Goal: Transaction & Acquisition: Book appointment/travel/reservation

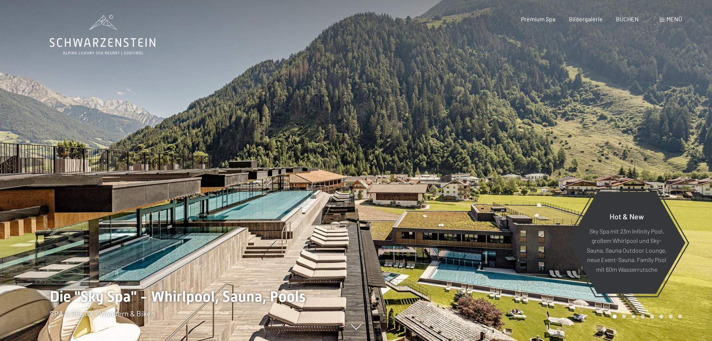
click at [665, 18] on div "Menü" at bounding box center [670, 19] width 23 height 8
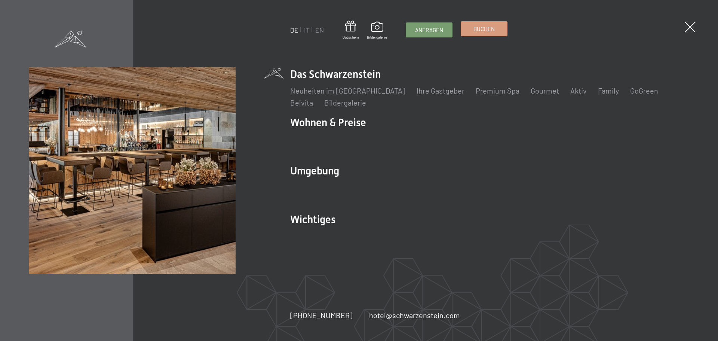
click at [490, 27] on span "Buchen" at bounding box center [483, 29] width 21 height 8
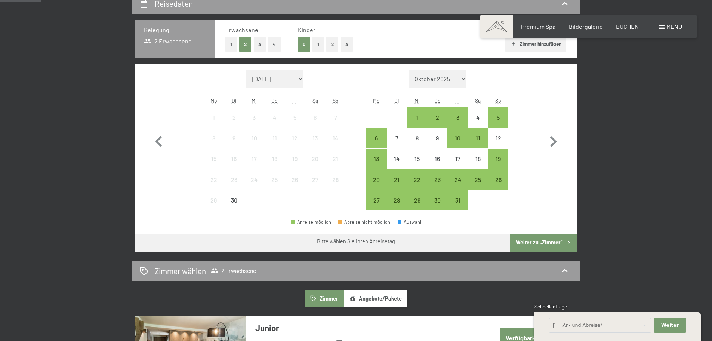
scroll to position [187, 0]
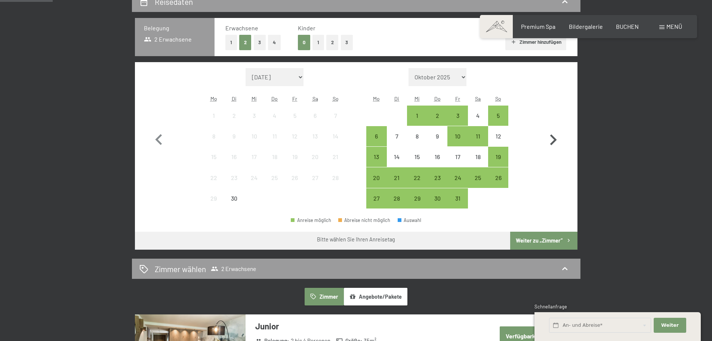
click at [554, 140] on icon "button" at bounding box center [553, 139] width 7 height 11
select select "2025-10-01"
select select "2025-11-01"
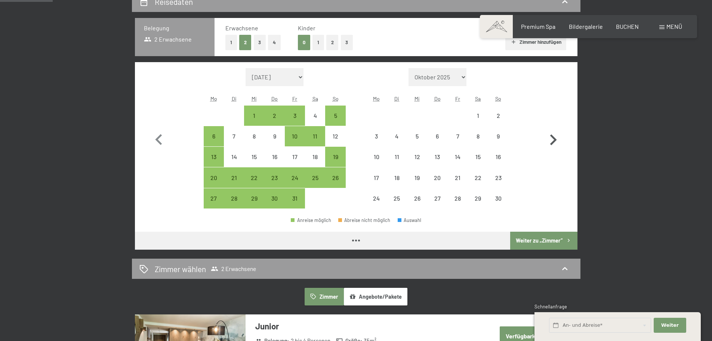
click at [554, 142] on icon "button" at bounding box center [553, 140] width 22 height 22
select select "2025-11-01"
select select "2025-12-01"
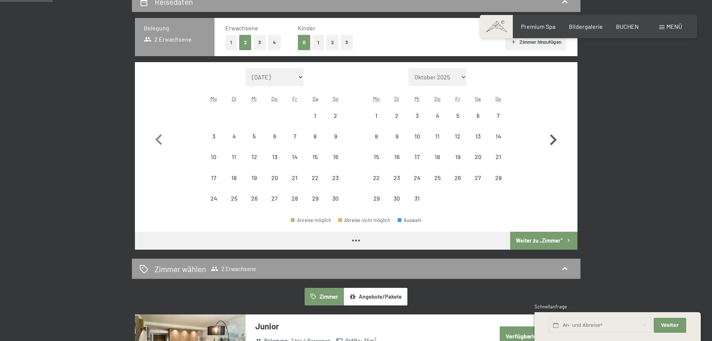
click at [554, 142] on icon "button" at bounding box center [553, 140] width 22 height 22
select select "2025-12-01"
select select "2026-01-01"
select select "2025-12-01"
select select "2026-01-01"
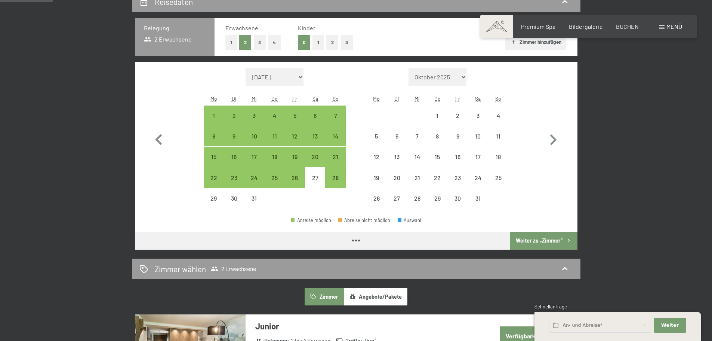
select select "2025-12-01"
select select "2026-01-01"
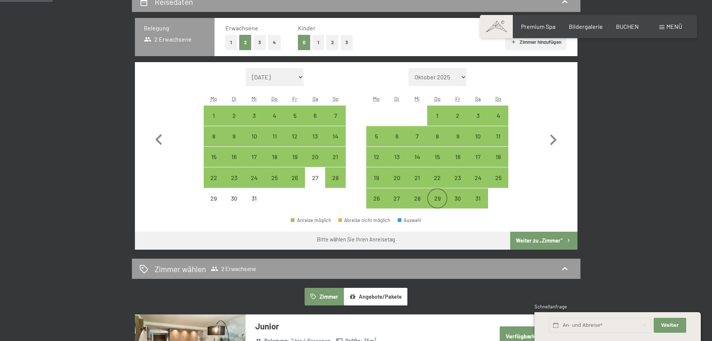
click at [435, 198] on div "29" at bounding box center [437, 204] width 19 height 19
select select "2025-12-01"
select select "2026-01-01"
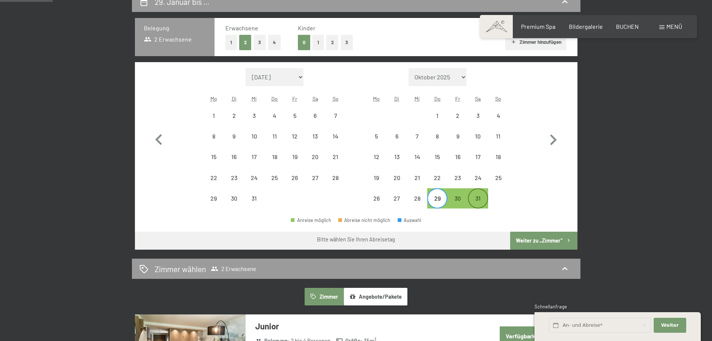
click at [483, 199] on div "31" at bounding box center [478, 204] width 19 height 19
select select "2025-12-01"
select select "2026-01-01"
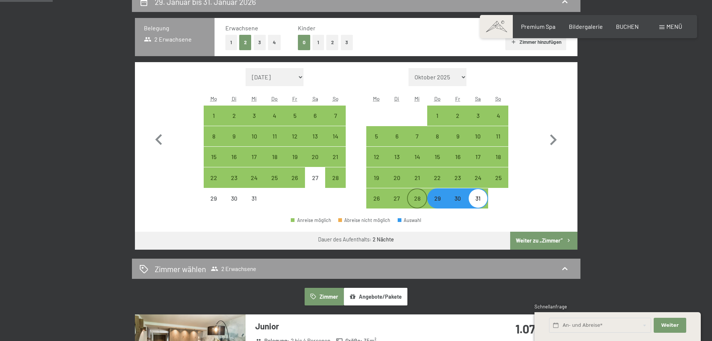
click at [415, 205] on div "28" at bounding box center [417, 204] width 19 height 19
select select "2025-12-01"
select select "2026-01-01"
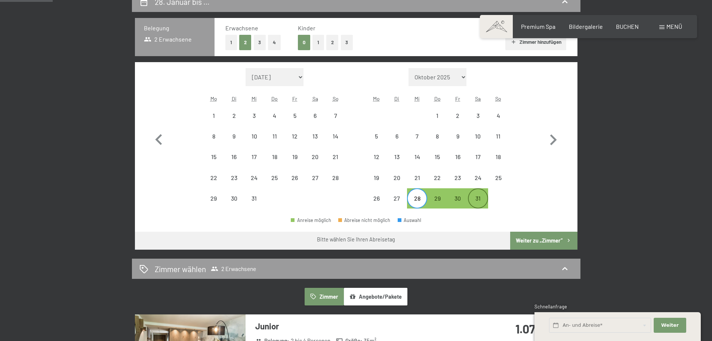
click at [476, 198] on div "31" at bounding box center [478, 204] width 19 height 19
select select "2025-12-01"
select select "2026-01-01"
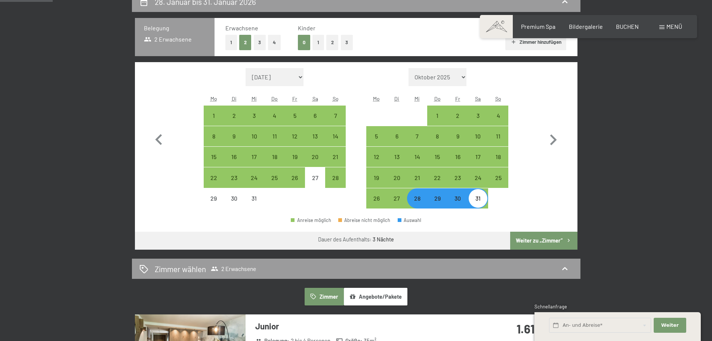
click at [532, 243] on button "Weiter zu „Zimmer“" at bounding box center [543, 240] width 67 height 18
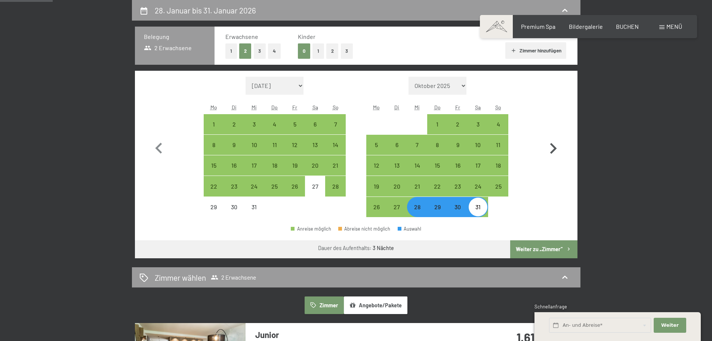
select select "2025-12-01"
select select "2026-01-01"
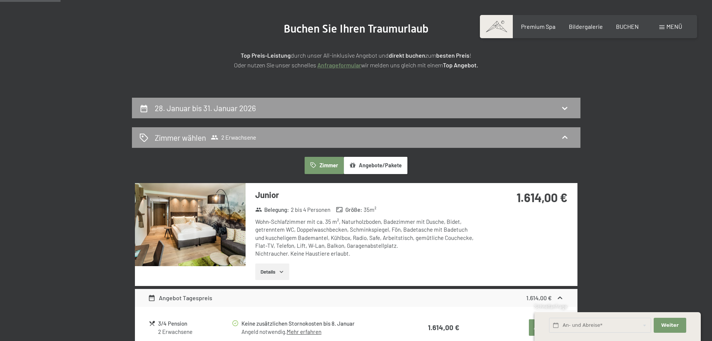
scroll to position [66, 0]
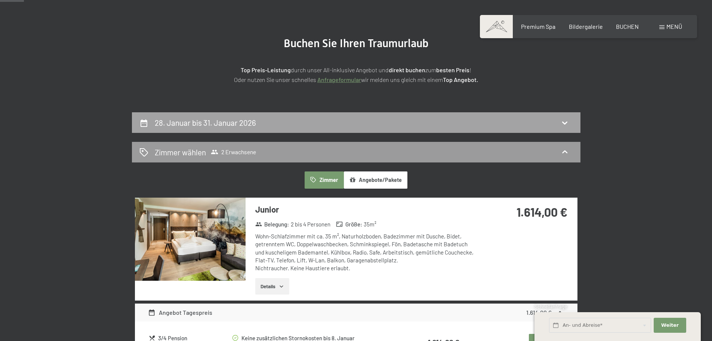
click at [234, 123] on h2 "28. Januar bis 31. Januar 2026" at bounding box center [205, 122] width 101 height 9
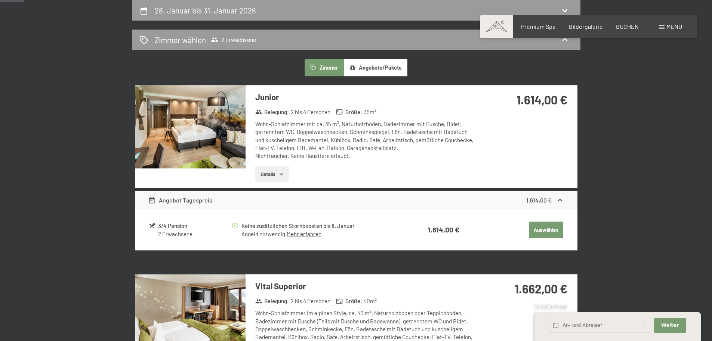
select select "2025-12-01"
select select "2026-01-01"
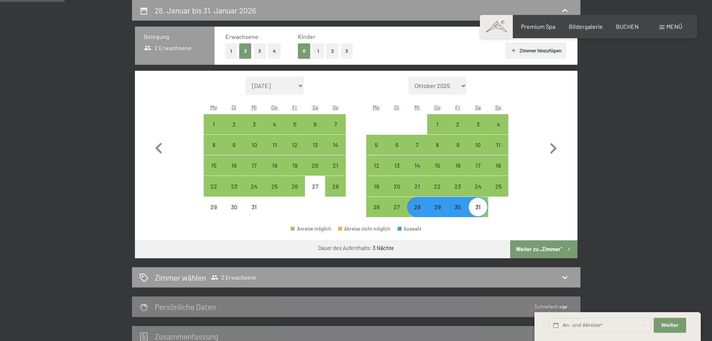
click at [435, 207] on div "29" at bounding box center [437, 213] width 19 height 19
select select "2025-12-01"
select select "2026-01-01"
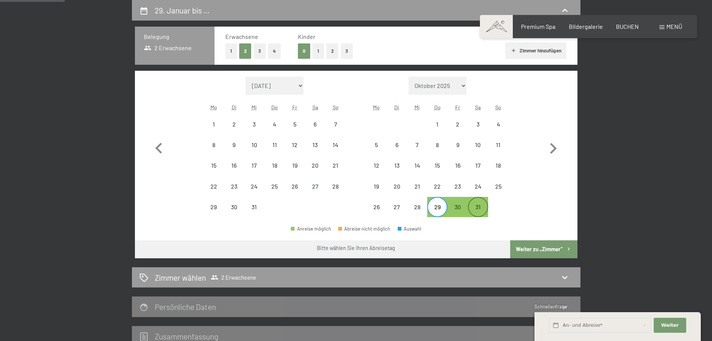
click at [478, 205] on div "31" at bounding box center [478, 213] width 19 height 19
select select "2025-12-01"
select select "2026-01-01"
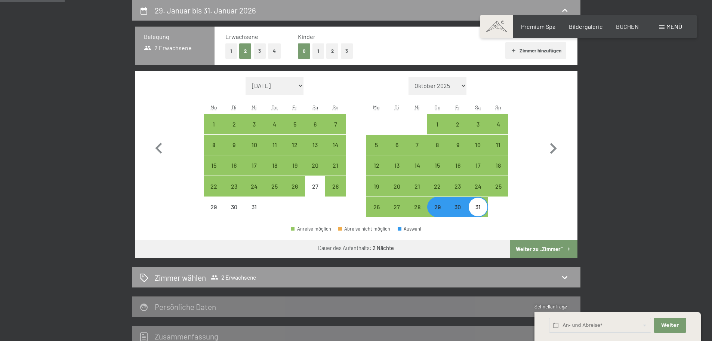
click at [544, 249] on button "Weiter zu „Zimmer“" at bounding box center [543, 249] width 67 height 18
select select "2025-12-01"
select select "2026-01-01"
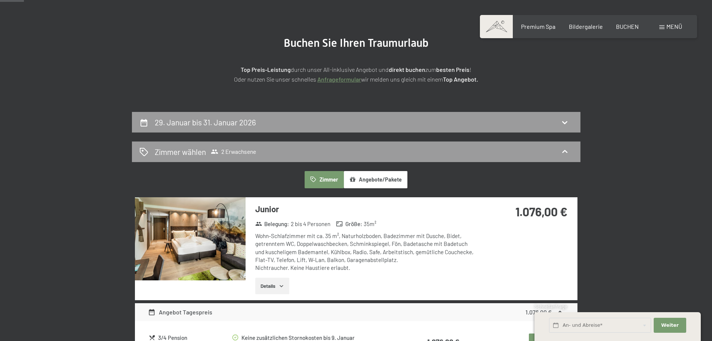
scroll to position [66, 0]
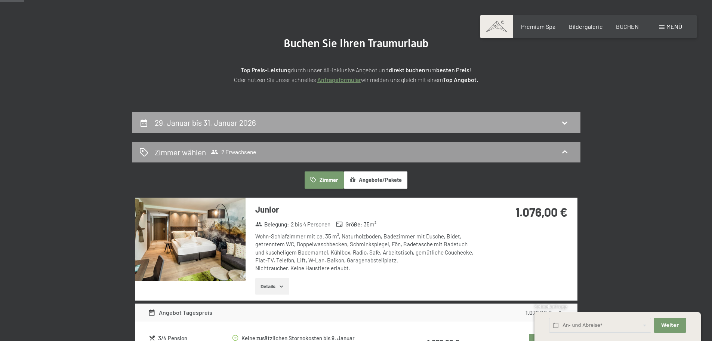
click at [567, 121] on icon at bounding box center [564, 122] width 9 height 9
select select "2025-12-01"
select select "2026-01-01"
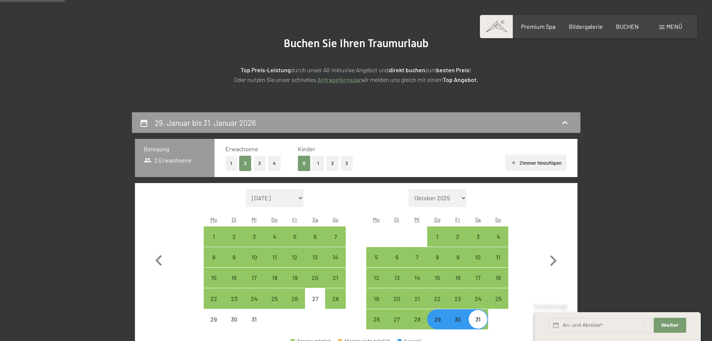
scroll to position [178, 0]
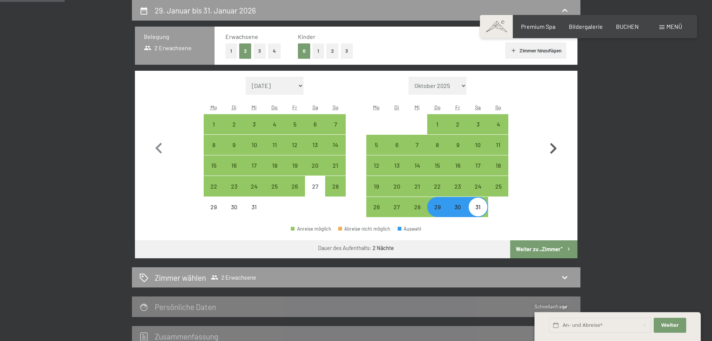
click at [552, 148] on icon "button" at bounding box center [553, 149] width 22 height 22
select select "2026-01-01"
select select "2026-02-01"
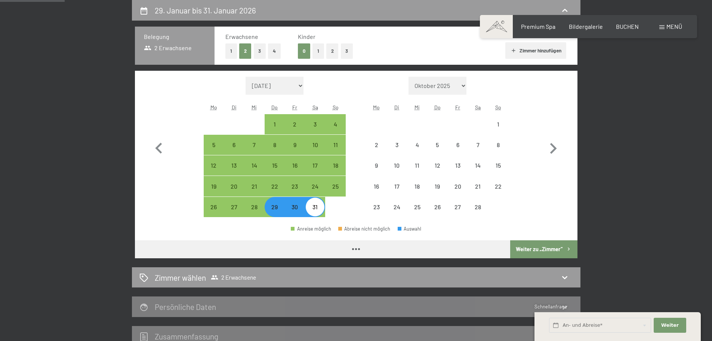
select select "2026-01-01"
select select "2026-02-01"
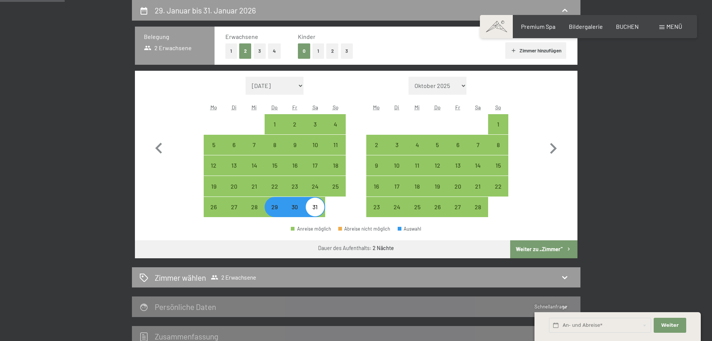
click at [276, 210] on div "29" at bounding box center [274, 213] width 19 height 19
select select "2026-01-01"
select select "2026-02-01"
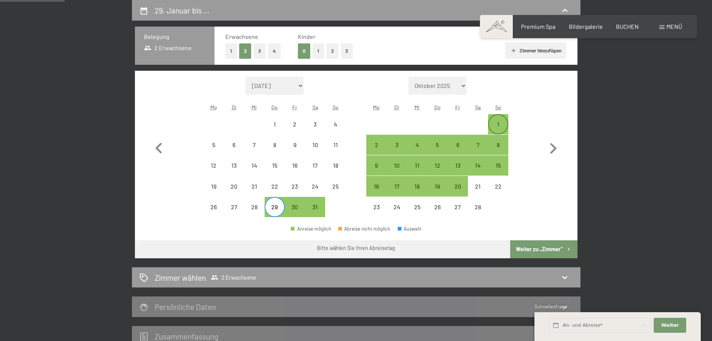
click at [498, 123] on div "1" at bounding box center [498, 130] width 19 height 19
select select "2026-01-01"
select select "2026-02-01"
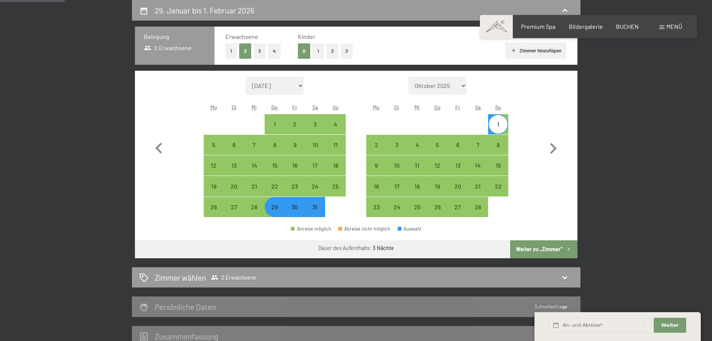
click at [530, 248] on button "Weiter zu „Zimmer“" at bounding box center [543, 249] width 67 height 18
select select "2026-01-01"
select select "2026-02-01"
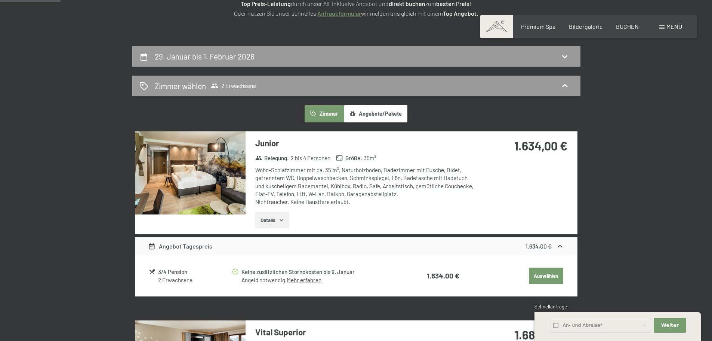
scroll to position [29, 0]
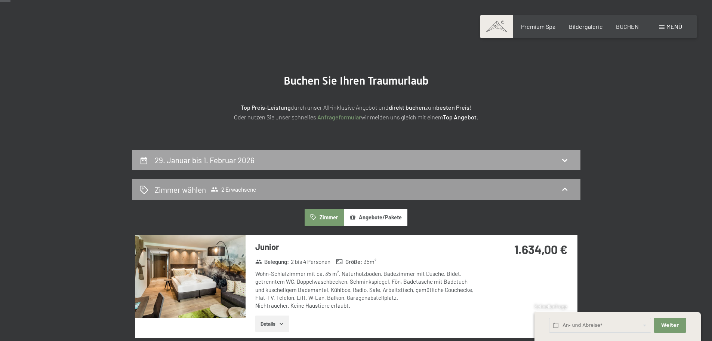
click at [564, 157] on icon at bounding box center [564, 160] width 9 height 9
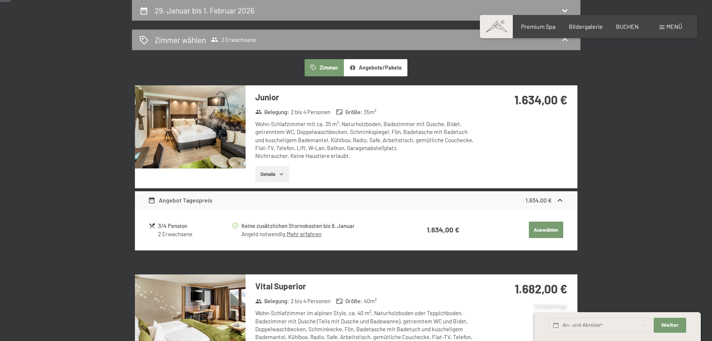
select select "2026-01-01"
select select "2026-02-01"
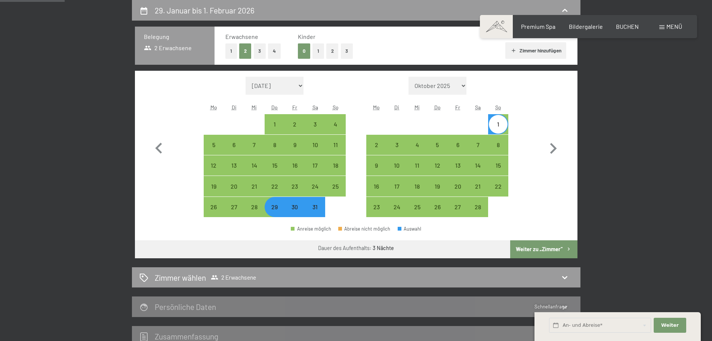
click at [298, 211] on div "30" at bounding box center [295, 213] width 19 height 19
select select "2026-01-01"
select select "2026-02-01"
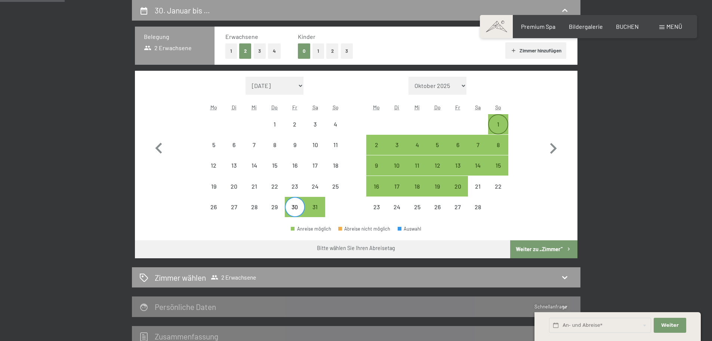
click at [494, 123] on div "1" at bounding box center [498, 130] width 19 height 19
select select "2026-01-01"
select select "2026-02-01"
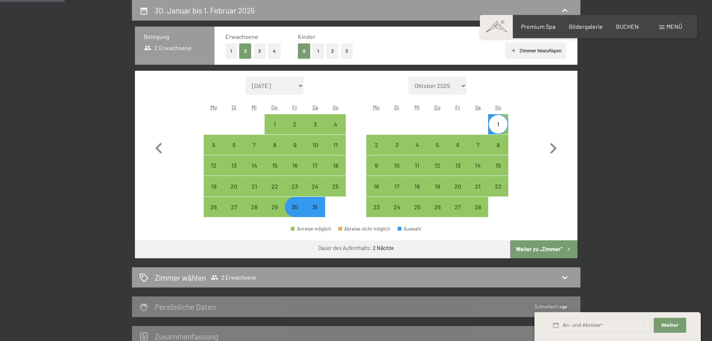
click at [535, 250] on button "Weiter zu „Zimmer“" at bounding box center [543, 249] width 67 height 18
select select "2026-01-01"
select select "2026-02-01"
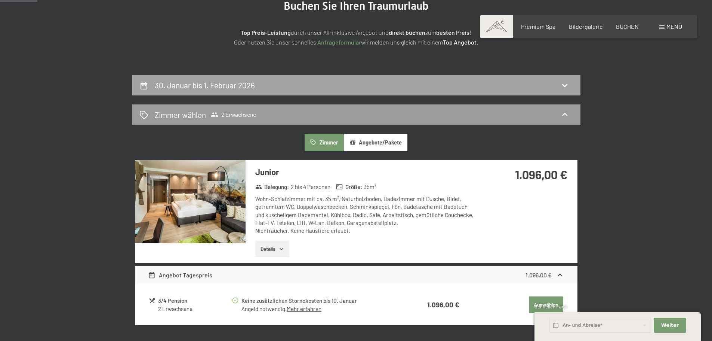
click at [427, 91] on div "30. Januar bis 1. Februar 2026" at bounding box center [356, 85] width 449 height 21
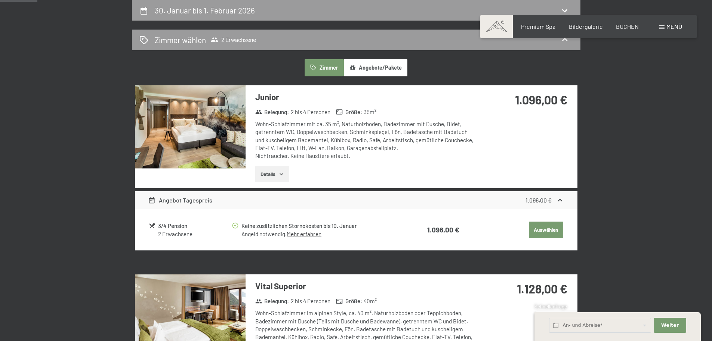
select select "2026-01-01"
select select "2026-02-01"
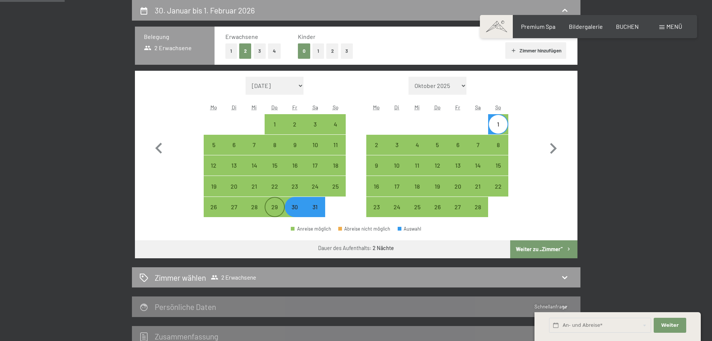
click at [277, 207] on div "29" at bounding box center [274, 213] width 19 height 19
select select "2026-01-01"
select select "2026-02-01"
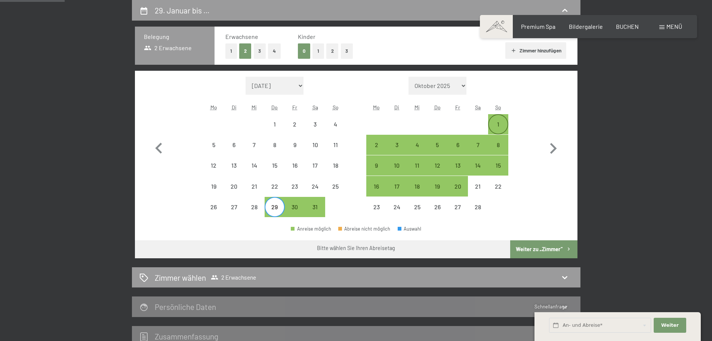
click at [502, 121] on div "1" at bounding box center [498, 130] width 19 height 19
select select "2026-01-01"
select select "2026-02-01"
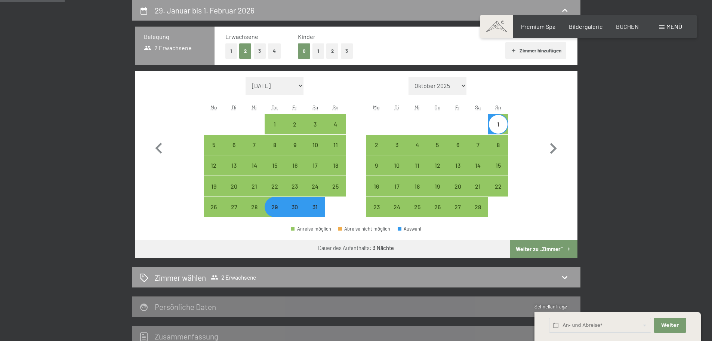
click at [545, 246] on button "Weiter zu „Zimmer“" at bounding box center [543, 249] width 67 height 18
select select "2026-01-01"
select select "2026-02-01"
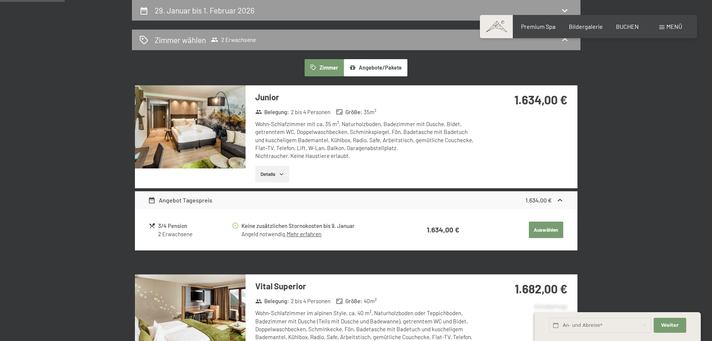
click at [379, 70] on button "Angebote/Pakete" at bounding box center [376, 67] width 64 height 17
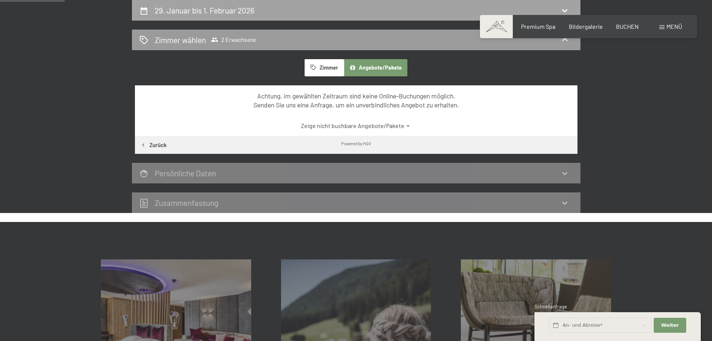
click at [230, 9] on h2 "29. Januar bis 1. Februar 2026" at bounding box center [205, 10] width 100 height 9
select select "2026-01-01"
select select "2026-02-01"
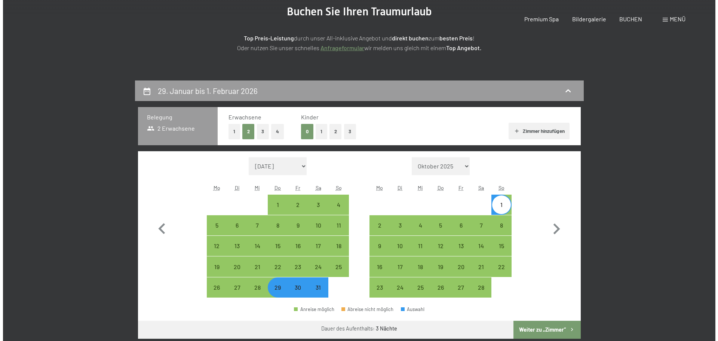
scroll to position [0, 0]
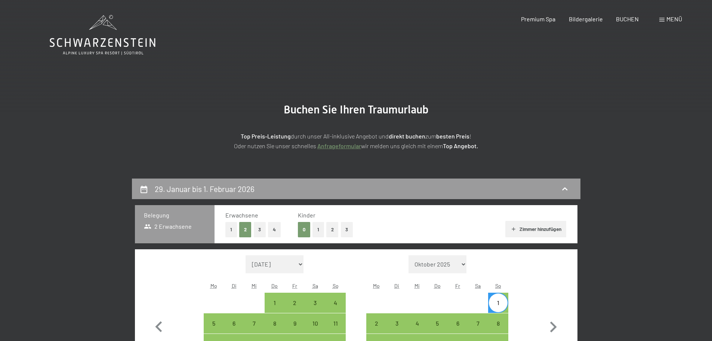
click at [664, 19] on span at bounding box center [661, 20] width 5 height 4
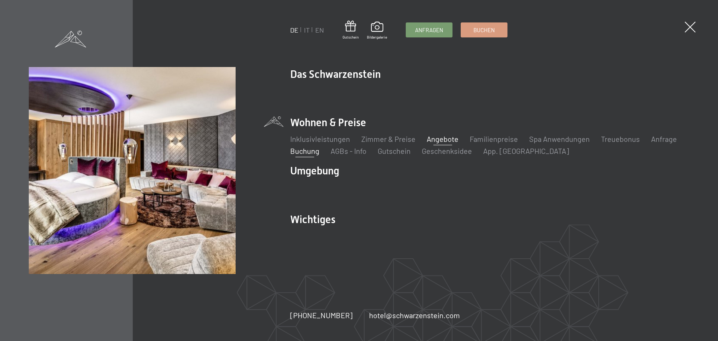
click at [450, 135] on link "Angebote" at bounding box center [443, 138] width 32 height 9
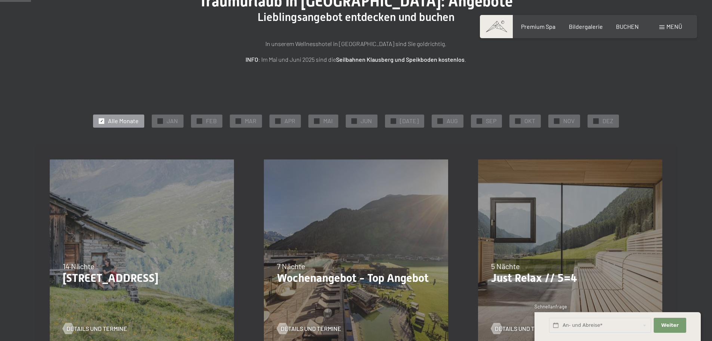
scroll to position [75, 0]
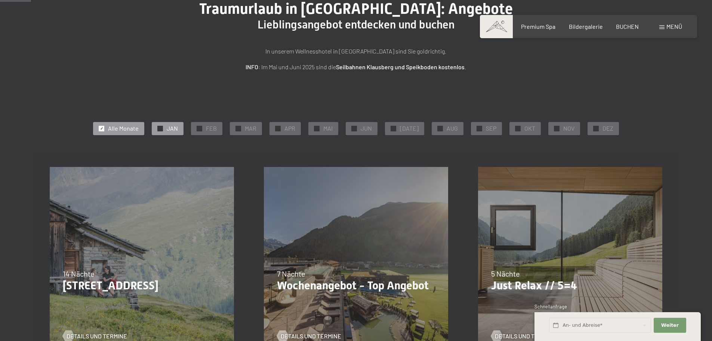
click at [173, 130] on span "JAN" at bounding box center [172, 128] width 11 height 8
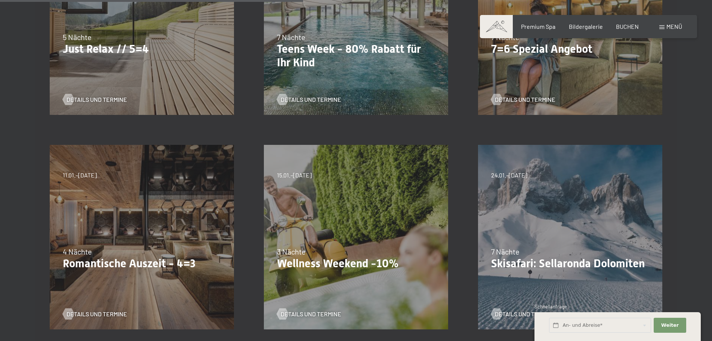
scroll to position [374, 0]
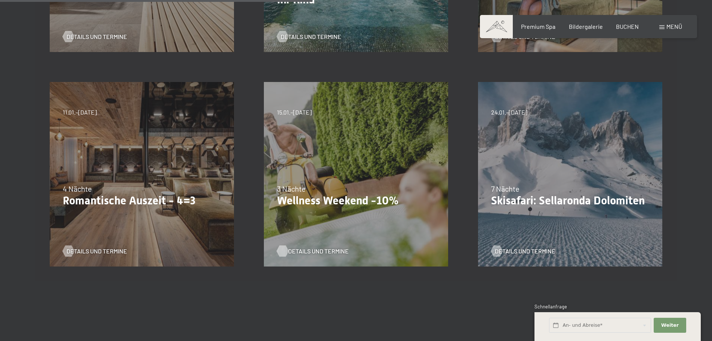
click at [319, 254] on span "Details und Termine" at bounding box center [318, 251] width 61 height 8
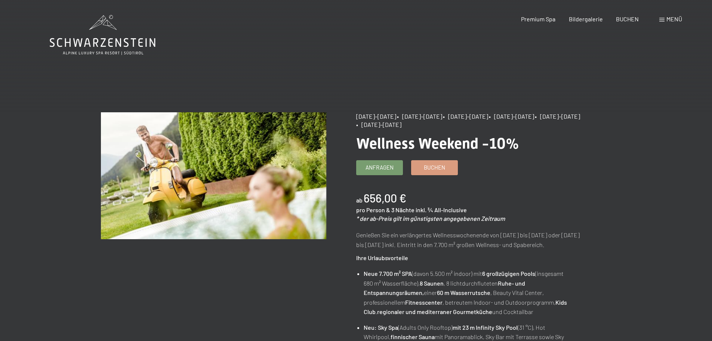
click at [484, 116] on span "• 15.01.–26.01.2026" at bounding box center [465, 116] width 45 height 7
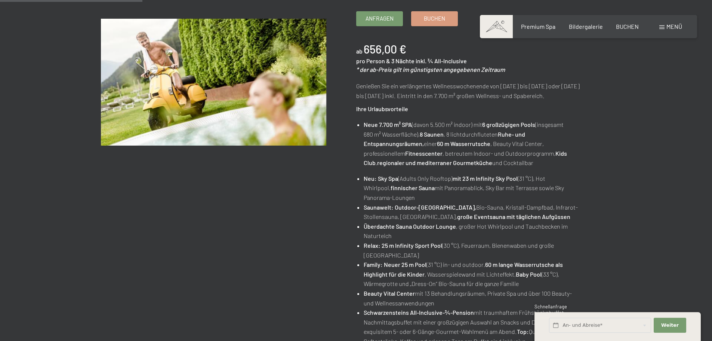
scroll to position [37, 0]
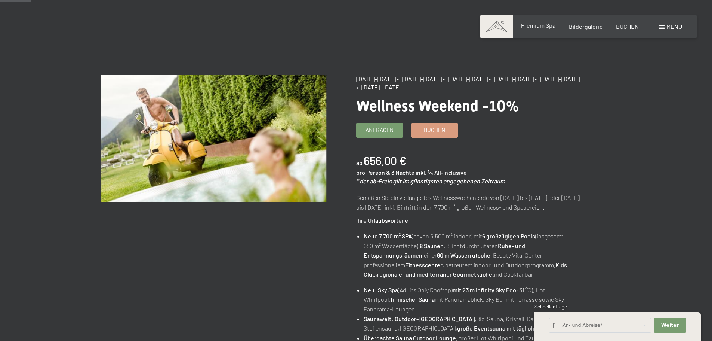
click at [552, 27] on span "Premium Spa" at bounding box center [538, 25] width 34 height 7
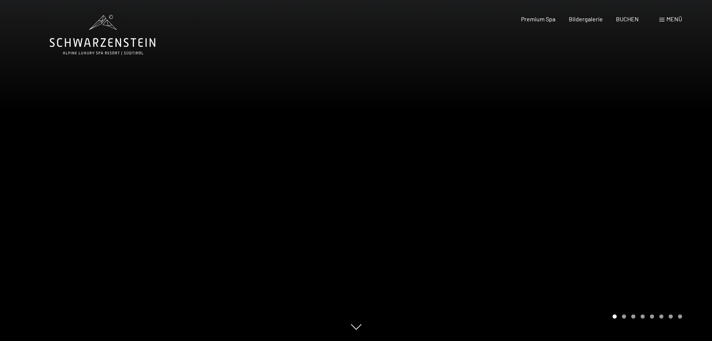
click at [659, 16] on div "Menü" at bounding box center [670, 19] width 23 height 8
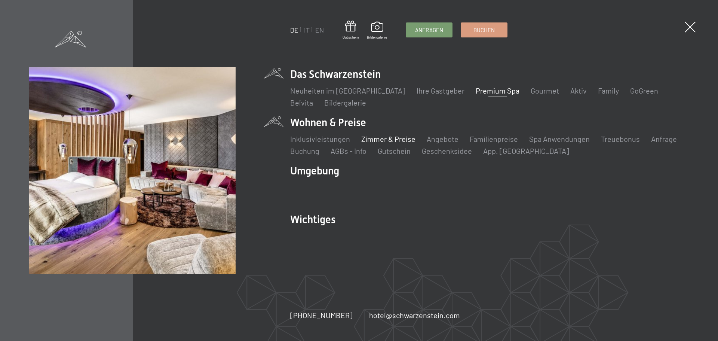
click at [392, 136] on link "Zimmer & Preise" at bounding box center [388, 138] width 54 height 9
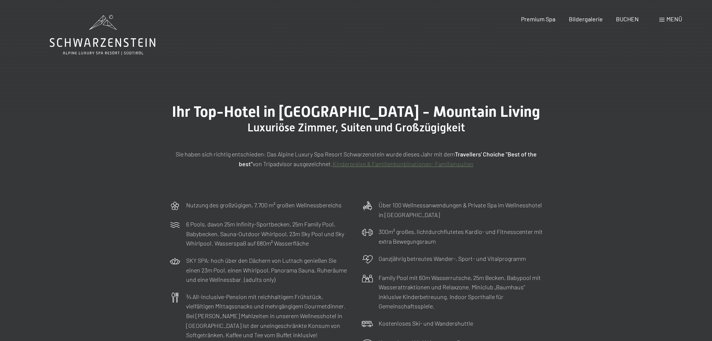
click at [659, 17] on div "Menü" at bounding box center [670, 19] width 23 height 8
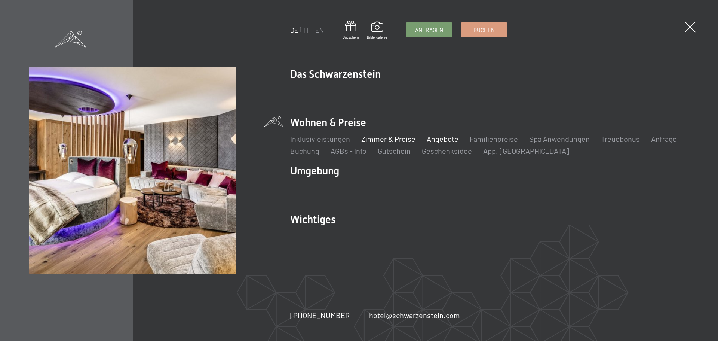
click at [442, 139] on link "Angebote" at bounding box center [443, 138] width 32 height 9
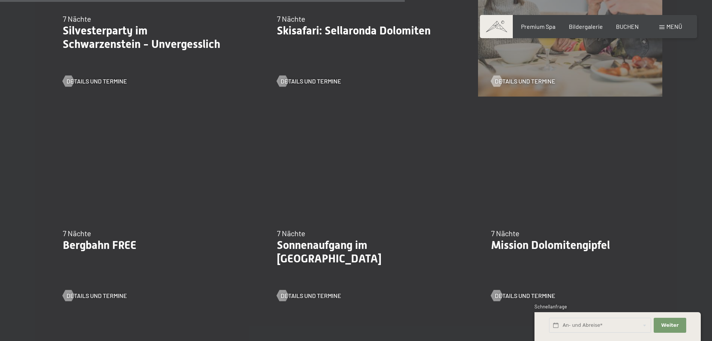
scroll to position [972, 0]
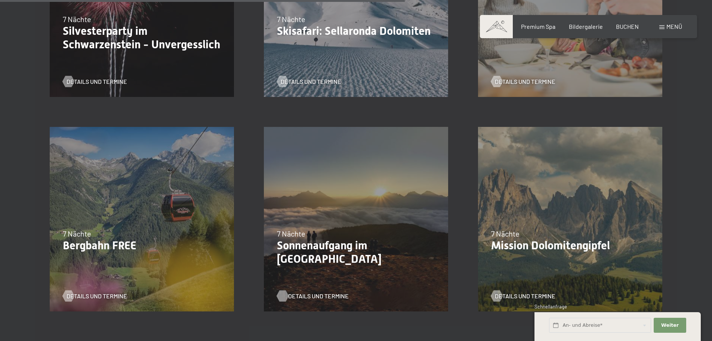
click at [312, 292] on span "Details und Termine" at bounding box center [318, 296] width 61 height 8
click at [81, 293] on span "Details und Termine" at bounding box center [104, 296] width 61 height 8
click at [308, 292] on span "Details und Termine" at bounding box center [318, 296] width 61 height 8
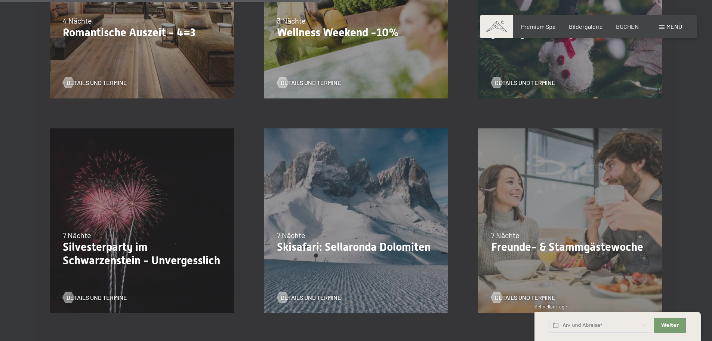
scroll to position [748, 0]
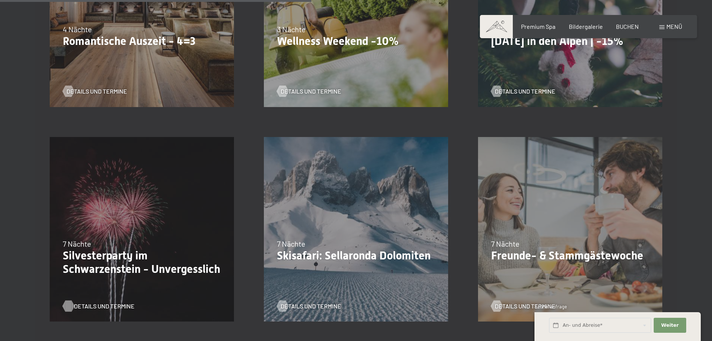
click at [113, 302] on span "Details und Termine" at bounding box center [104, 306] width 61 height 8
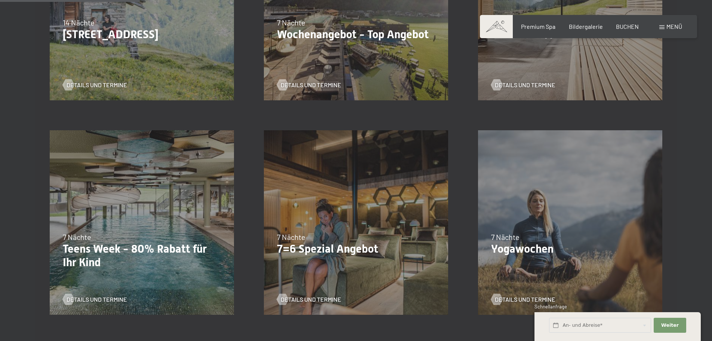
scroll to position [224, 0]
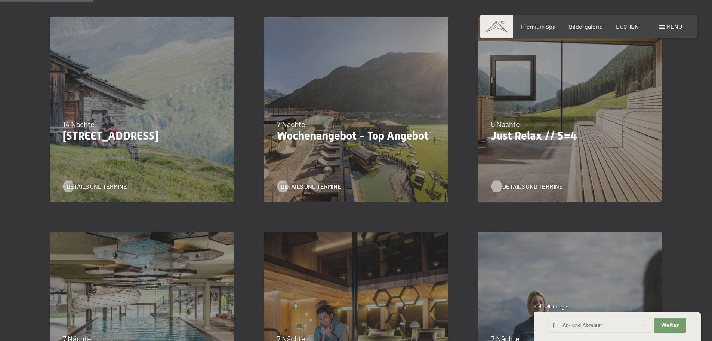
click at [539, 183] on span "Details und Termine" at bounding box center [532, 186] width 61 height 8
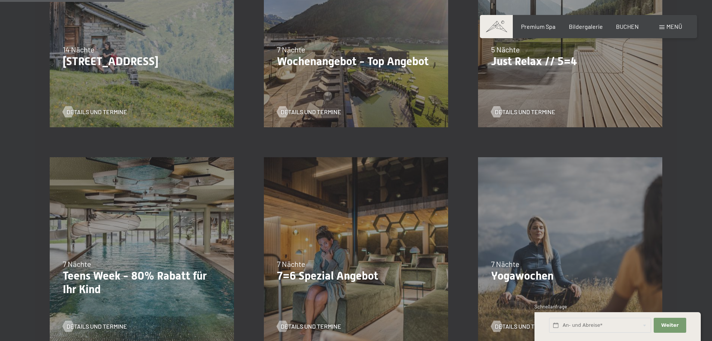
scroll to position [299, 0]
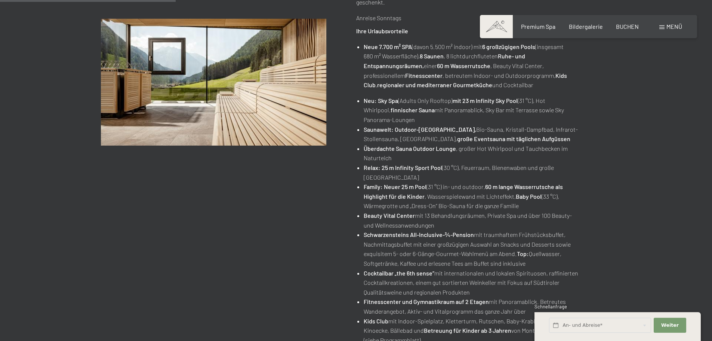
scroll to position [299, 0]
